Goal: Navigation & Orientation: Understand site structure

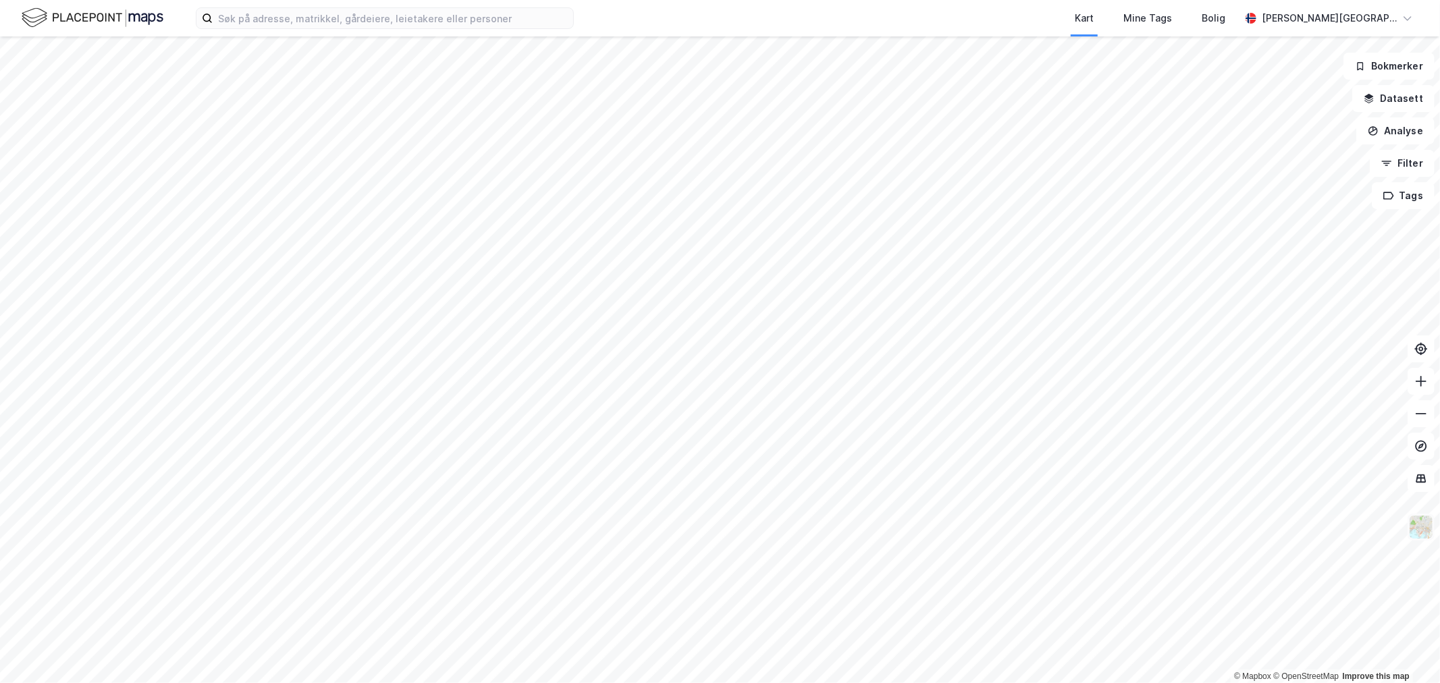
click at [1425, 536] on img at bounding box center [1421, 527] width 26 height 26
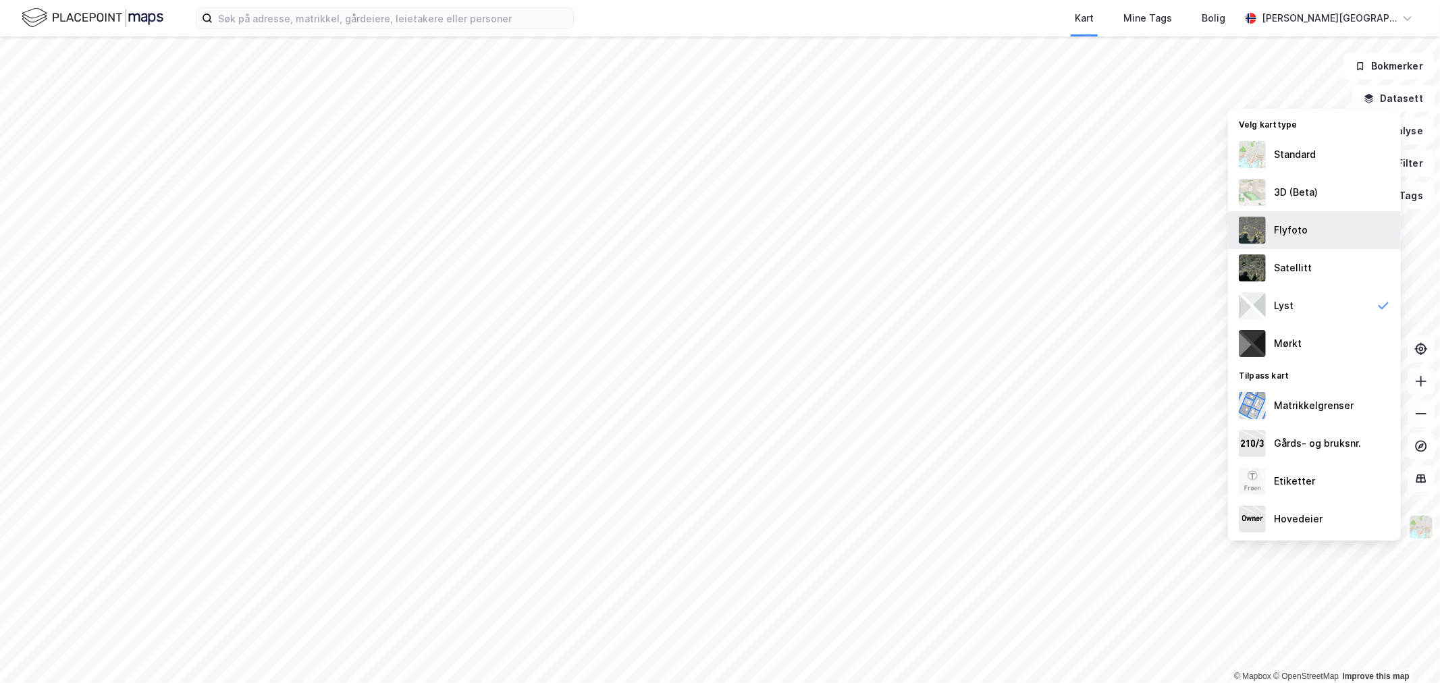
click at [1288, 225] on div "Flyfoto" at bounding box center [1291, 230] width 34 height 16
click at [1425, 533] on img at bounding box center [1421, 527] width 26 height 26
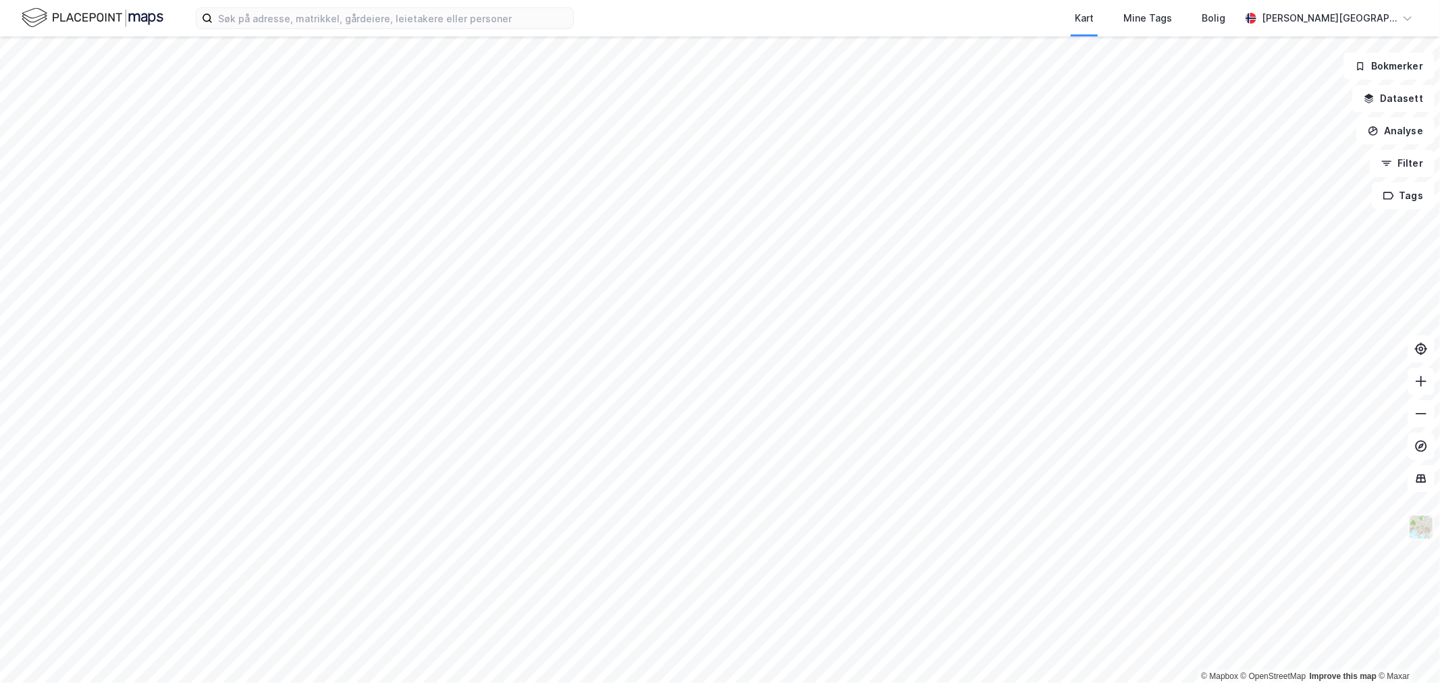
click at [1422, 533] on img at bounding box center [1421, 527] width 26 height 26
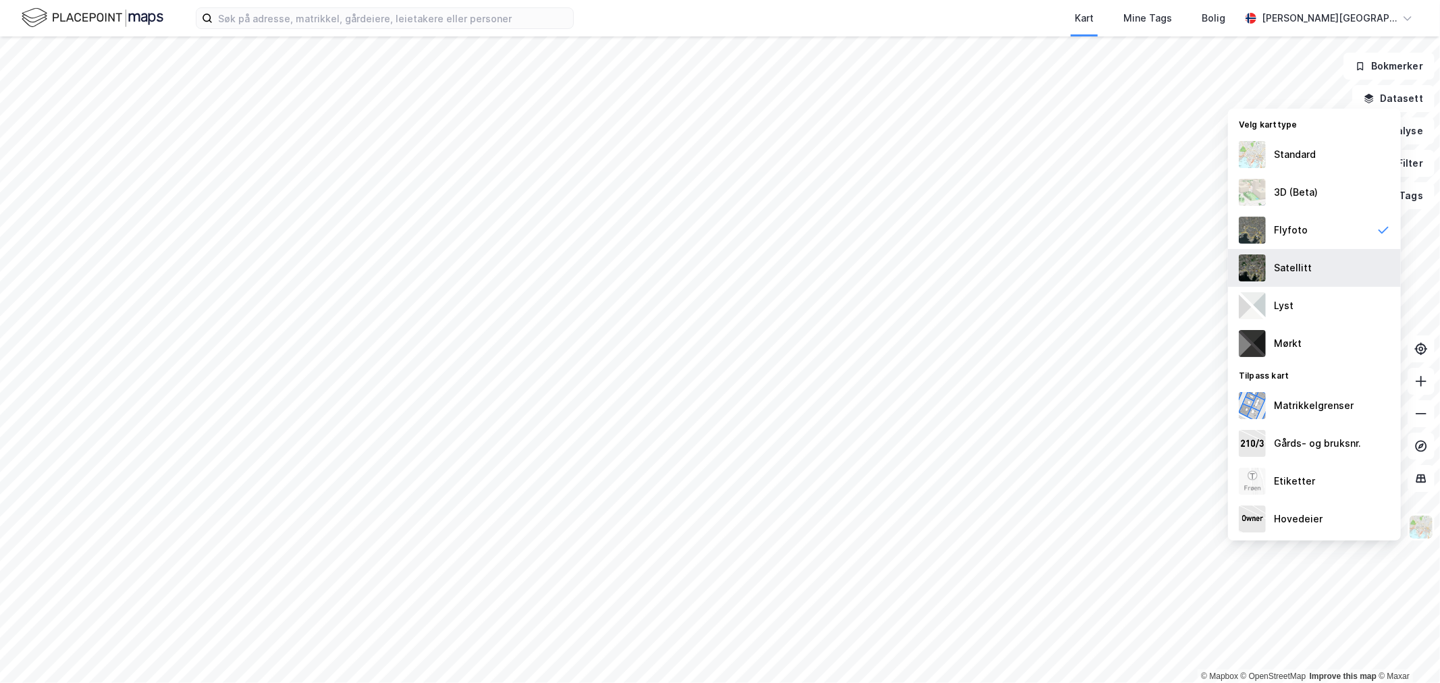
click at [1298, 275] on div "Satellitt" at bounding box center [1293, 268] width 38 height 16
